Goal: Obtain resource: Download file/media

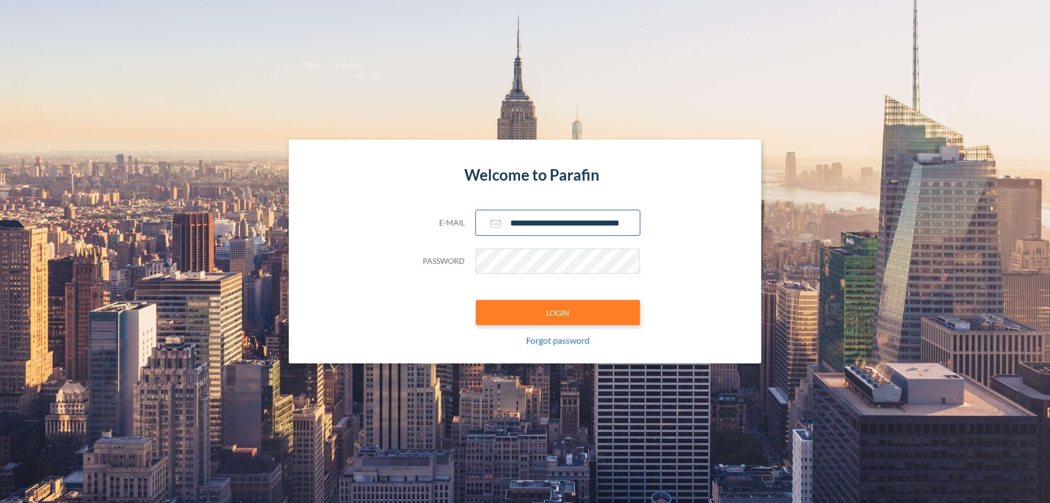
type input "**********"
click at [558, 312] on button "LOGIN" at bounding box center [558, 312] width 164 height 25
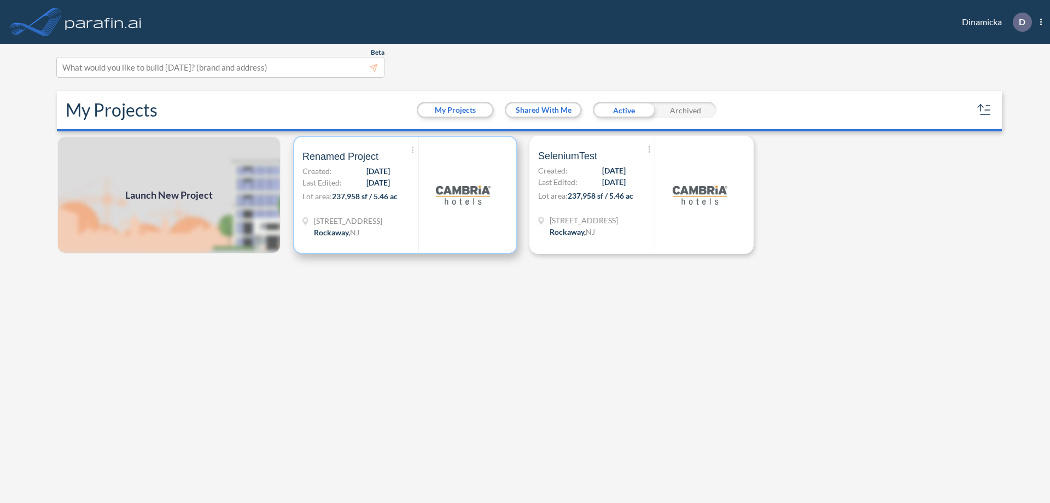
scroll to position [3, 0]
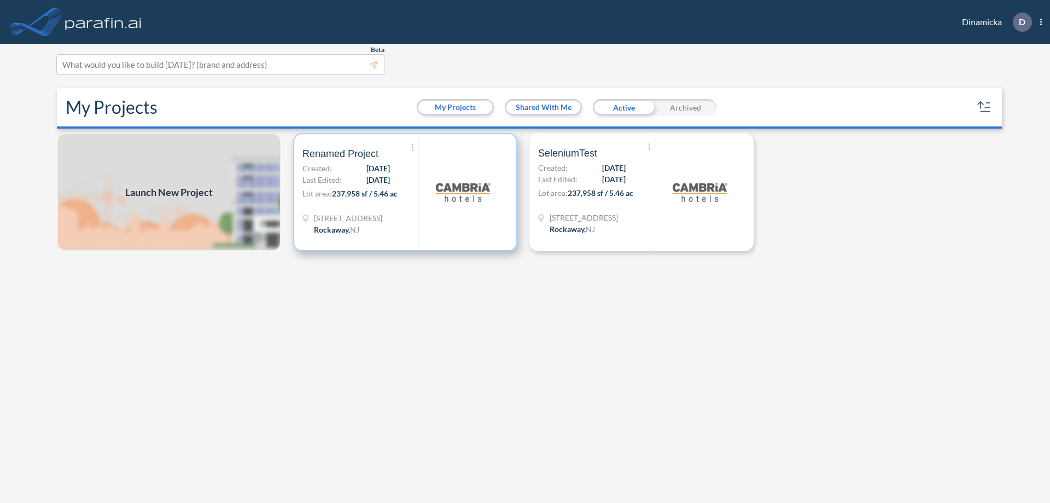
click at [405, 192] on p "Lot area: 237,958 sf / 5.46 ac" at bounding box center [360, 196] width 116 height 16
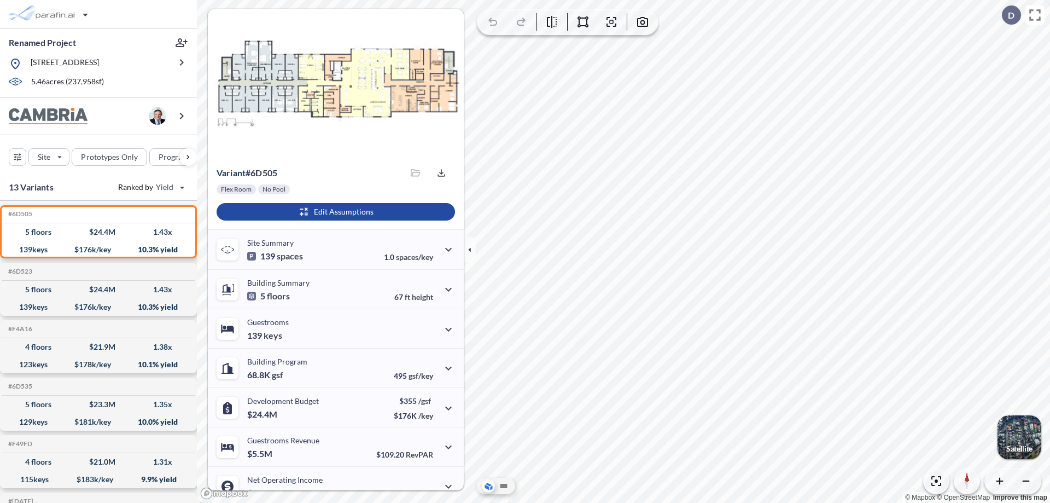
scroll to position [55, 0]
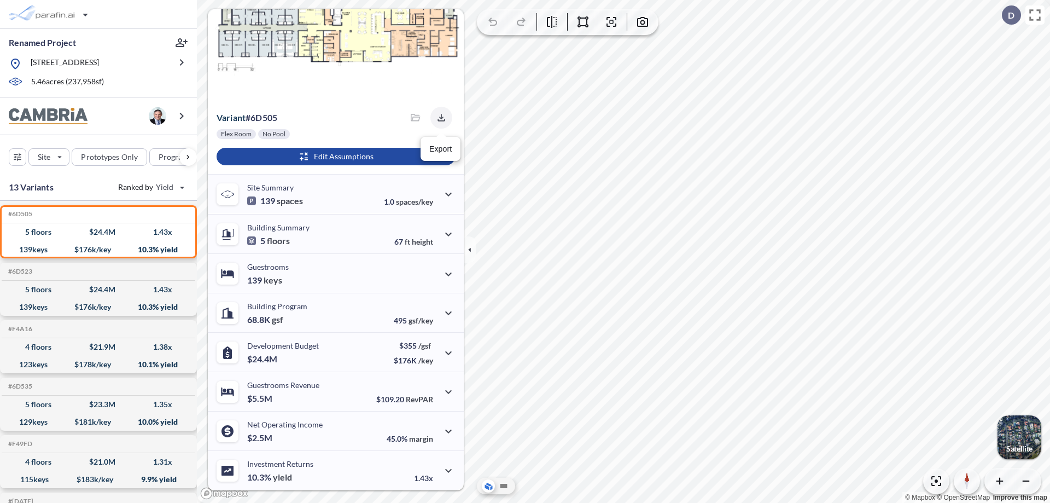
click at [438, 118] on icon "button" at bounding box center [441, 117] width 7 height 7
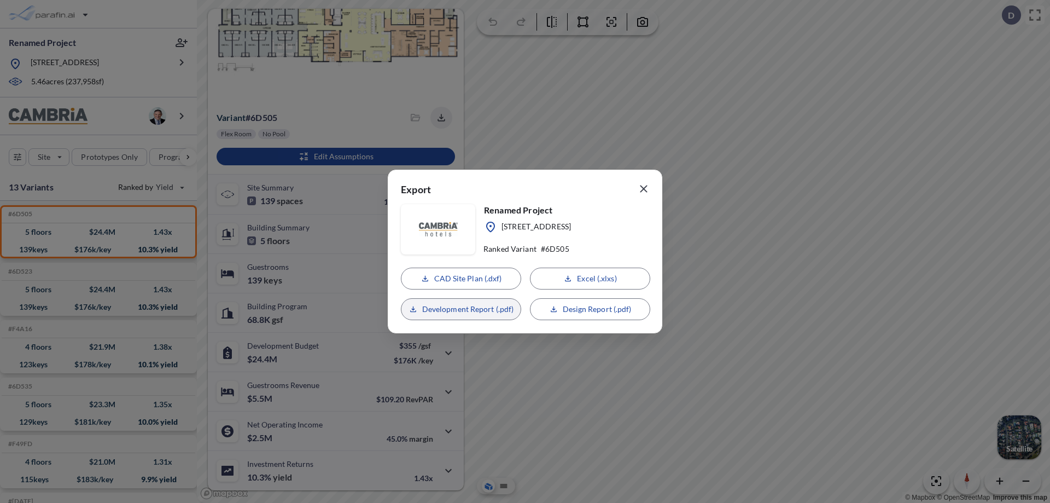
click at [461, 309] on p "Development Report (.pdf)" at bounding box center [468, 309] width 92 height 11
